Goal: Task Accomplishment & Management: Use online tool/utility

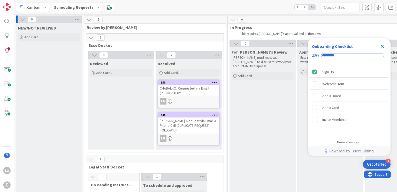
click at [379, 43] on div "Close Checklist" at bounding box center [382, 46] width 8 height 8
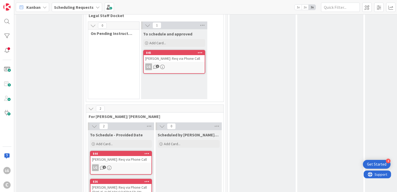
scroll to position [177, 0]
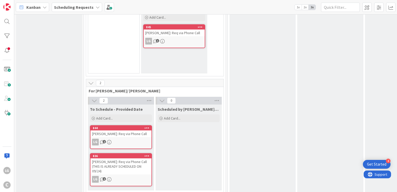
click at [324, 52] on div "Approved for Scheduling Esse must make sure that she schedule it within 24 hour…" at bounding box center [330, 32] width 66 height 322
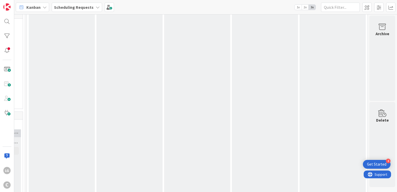
scroll to position [177, 204]
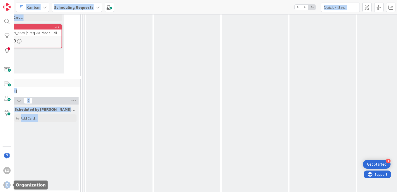
drag, startPoint x: 185, startPoint y: 187, endPoint x: 0, endPoint y: 10, distance: 256.2
click at [5, 182] on div "LG C Kanban Scheduling Requests 1x 2x 3x 0 NEW/NOT REVIEWED Add Card... 5 Revie…" at bounding box center [198, 96] width 397 height 192
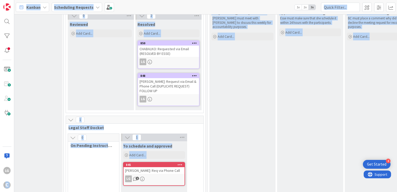
scroll to position [0, 20]
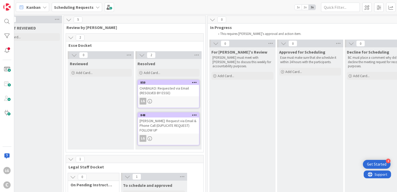
scroll to position [0, 0]
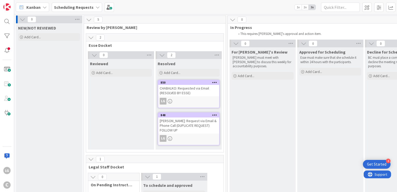
click at [102, 21] on span "5" at bounding box center [98, 20] width 9 height 6
click at [96, 18] on span "5" at bounding box center [98, 20] width 9 height 6
click at [89, 20] on icon at bounding box center [89, 20] width 6 height 6
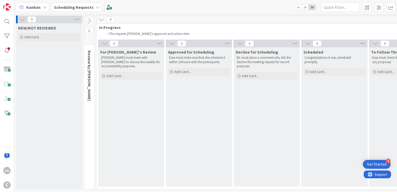
click at [91, 21] on icon at bounding box center [89, 21] width 6 height 6
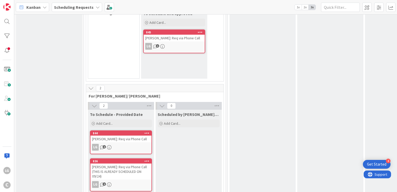
scroll to position [177, 0]
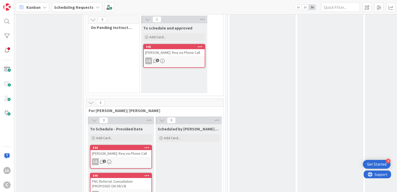
scroll to position [209, 0]
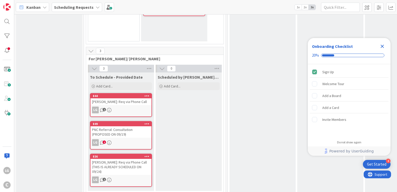
click at [301, 95] on div "Approved for Scheduling Esse must make sure that she schedule it within 24 hour…" at bounding box center [330, 16] width 66 height 355
click at [112, 129] on div "PNC Referral: Consultation (PROPOSED ON 09/19)" at bounding box center [120, 131] width 61 height 11
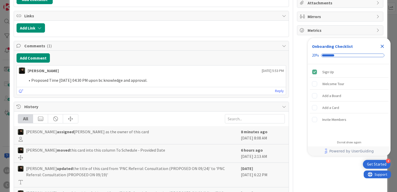
scroll to position [103, 0]
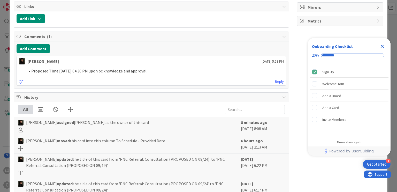
click at [383, 45] on icon "Close Checklist" at bounding box center [382, 46] width 6 height 6
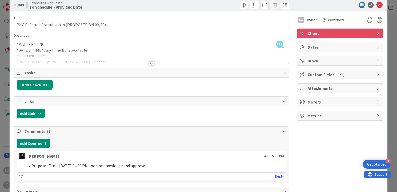
scroll to position [0, 0]
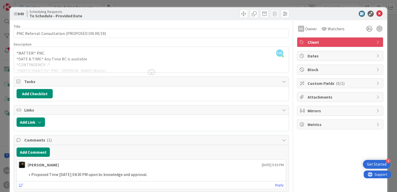
click at [151, 71] on div at bounding box center [152, 72] width 6 height 4
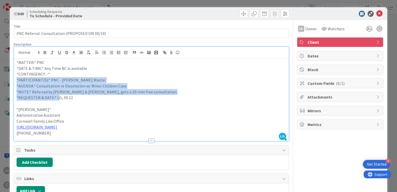
drag, startPoint x: 53, startPoint y: 80, endPoint x: 58, endPoint y: 102, distance: 21.9
click at [58, 102] on div "*MATTER:* PNC *DATE & TIME:* Any Time BC is available *CONTINGENCY: -* *PARTICI…" at bounding box center [151, 99] width 274 height 82
click at [58, 102] on p at bounding box center [151, 104] width 269 height 6
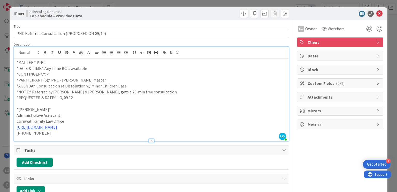
drag, startPoint x: 59, startPoint y: 103, endPoint x: 53, endPoint y: 70, distance: 33.3
click at [53, 70] on div "*MATTER:* PNC *DATE & TIME:* Any Time BC is available *CONTINGENCY: -* *PARTICI…" at bounding box center [151, 99] width 274 height 82
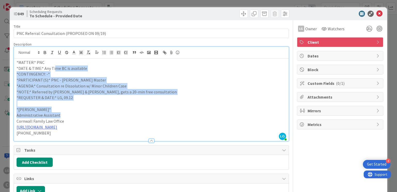
drag, startPoint x: 53, startPoint y: 70, endPoint x: 68, endPoint y: 114, distance: 47.1
click at [68, 114] on div "*MATTER:* PNC *DATE & TIME:* Any Time BC is available *CONTINGENCY: -* *PARTICI…" at bounding box center [151, 99] width 274 height 82
click at [68, 114] on p "Administrative Assistant" at bounding box center [151, 115] width 269 height 6
drag, startPoint x: 68, startPoint y: 114, endPoint x: 71, endPoint y: 75, distance: 39.4
click at [71, 75] on div "*MATTER:* PNC *DATE & TIME:* Any Time BC is available *CONTINGENCY: -* *PARTICI…" at bounding box center [151, 99] width 274 height 82
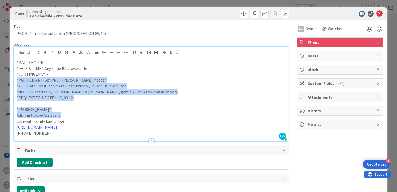
click at [71, 75] on p "*CONTINGENCY: -*" at bounding box center [151, 74] width 269 height 6
drag, startPoint x: 71, startPoint y: 75, endPoint x: 80, endPoint y: 106, distance: 32.5
click at [80, 106] on div "*MATTER:* PNC *DATE & TIME:* Any Time BC is available *CONTINGENCY: -* *PARTICI…" at bounding box center [151, 99] width 274 height 82
click at [80, 106] on p "*Laine Guevarra*" at bounding box center [151, 109] width 269 height 6
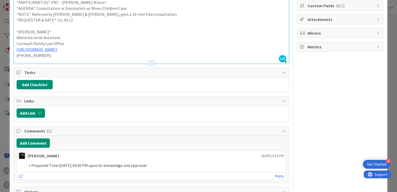
scroll to position [26, 0]
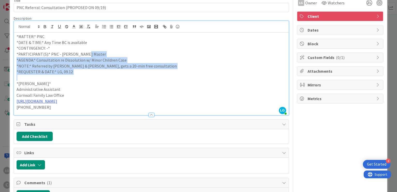
drag, startPoint x: 101, startPoint y: 63, endPoint x: 102, endPoint y: 77, distance: 14.3
click at [102, 77] on div "*MATTER:* PNC *DATE & TIME:* Any Time BC is available *CONTINGENCY: -* *PARTICI…" at bounding box center [151, 74] width 274 height 82
click at [102, 77] on p at bounding box center [151, 78] width 269 height 6
drag, startPoint x: 106, startPoint y: 50, endPoint x: 107, endPoint y: 38, distance: 11.9
click at [107, 39] on div "*MATTER:* PNC *DATE & TIME:* Any Time BC is available *CONTINGENCY: -* *PARTICI…" at bounding box center [151, 74] width 274 height 82
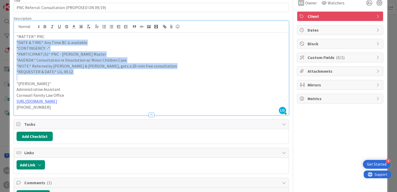
click at [107, 38] on p "*MATTER:* PNC" at bounding box center [151, 37] width 269 height 6
drag, startPoint x: 106, startPoint y: 48, endPoint x: 106, endPoint y: 87, distance: 38.5
click at [106, 86] on div "*MATTER:* PNC *DATE & TIME:* Any Time BC is available *CONTINGENCY: -* *PARTICI…" at bounding box center [151, 74] width 274 height 82
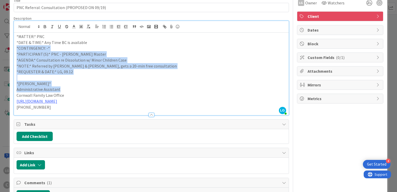
click at [106, 87] on p "Administrative Assistant" at bounding box center [151, 89] width 269 height 6
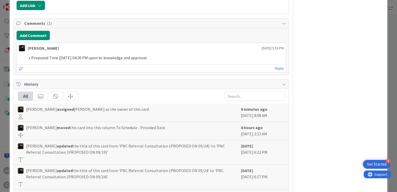
scroll to position [155, 0]
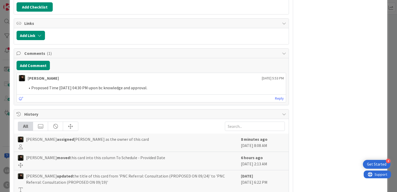
click at [53, 88] on li "Proposed Time 09/19 at 04:30 PM upon bc knowledge and approval." at bounding box center [154, 88] width 258 height 6
drag, startPoint x: 53, startPoint y: 88, endPoint x: 90, endPoint y: 84, distance: 37.9
click at [90, 85] on li "Proposed Time 09/19 at 04:30 PM upon bc knowledge and approval." at bounding box center [154, 88] width 258 height 6
click at [59, 88] on li "Proposed Time 09/19 at 04:30 PM upon bc knowledge and approval." at bounding box center [154, 88] width 258 height 6
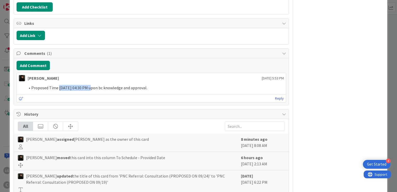
drag, startPoint x: 59, startPoint y: 88, endPoint x: 86, endPoint y: 87, distance: 26.9
click at [86, 87] on li "Proposed Time 09/19 at 04:30 PM upon bc knowledge and approval." at bounding box center [154, 88] width 258 height 6
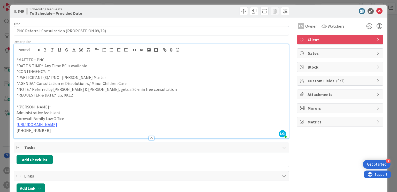
scroll to position [0, 0]
